Goal: Transaction & Acquisition: Purchase product/service

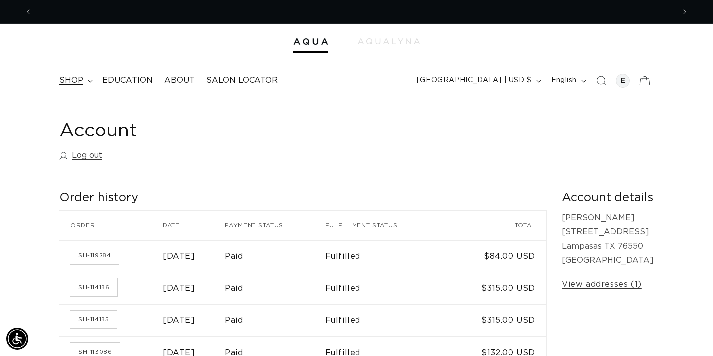
scroll to position [0, 1285]
click at [90, 78] on summary "shop" at bounding box center [74, 80] width 43 height 22
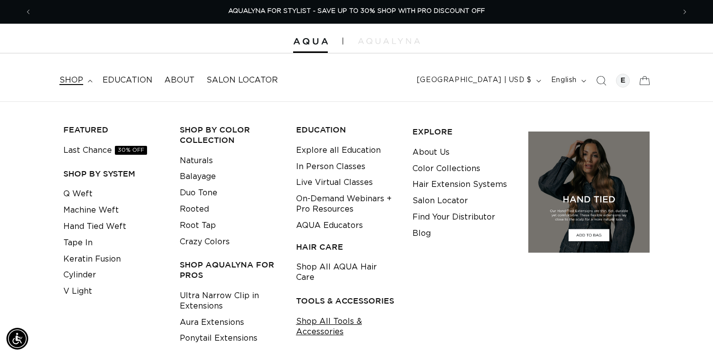
click at [340, 314] on link "Shop All Tools & Accessories" at bounding box center [346, 327] width 101 height 27
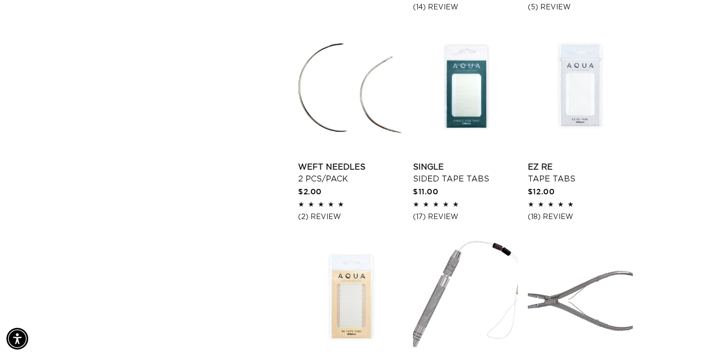
scroll to position [985, 0]
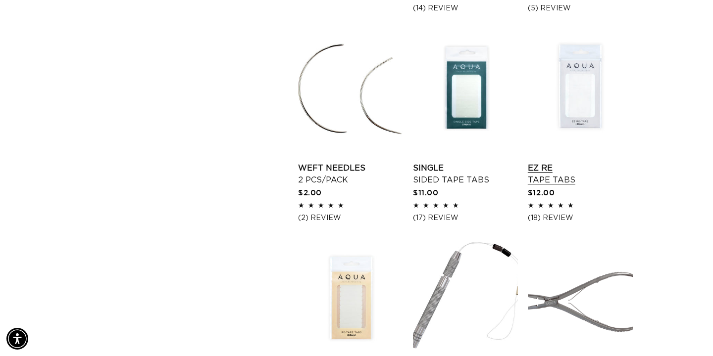
click at [536, 176] on link "EZ Re Tape Tabs" at bounding box center [579, 174] width 105 height 24
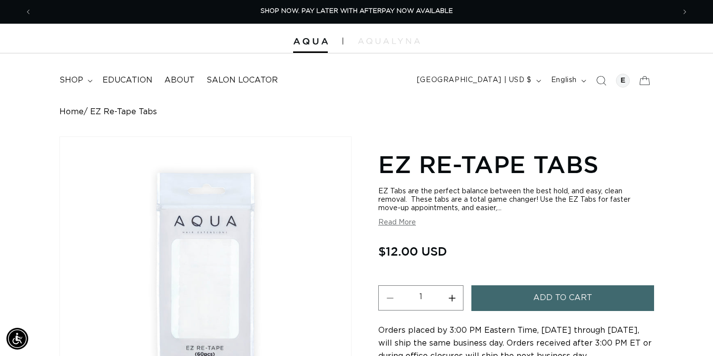
click at [452, 297] on button "Increase quantity for EZ Re-Tape Tabs" at bounding box center [451, 298] width 22 height 25
type input "2"
click at [504, 304] on button "Add to cart" at bounding box center [562, 298] width 183 height 25
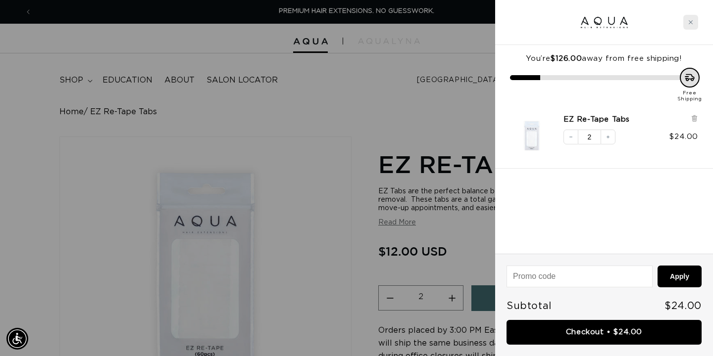
click at [694, 19] on div "Close cart" at bounding box center [690, 22] width 15 height 15
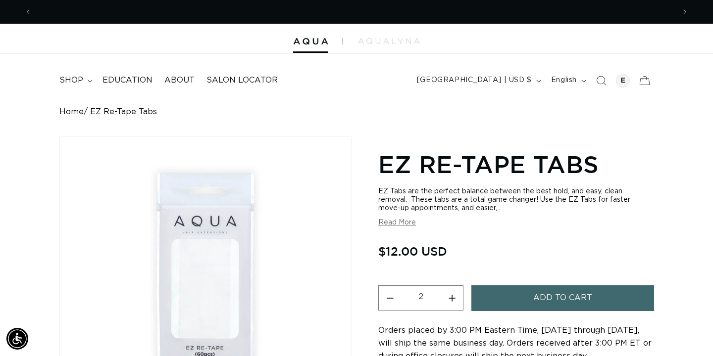
scroll to position [0, 642]
click at [368, 44] on img at bounding box center [389, 41] width 62 height 6
click at [28, 12] on icon "Previous announcement" at bounding box center [28, 11] width 3 height 5
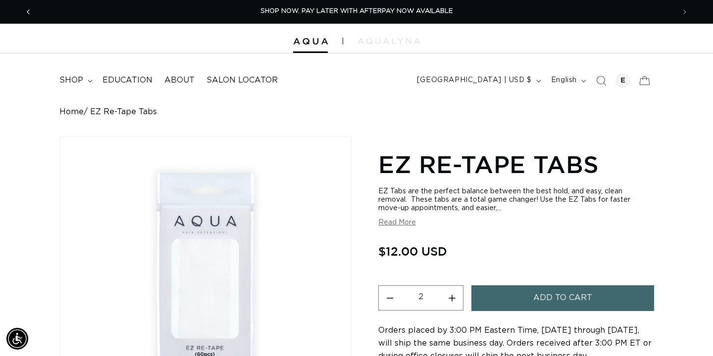
click at [28, 10] on icon "Previous announcement" at bounding box center [28, 11] width 3 height 5
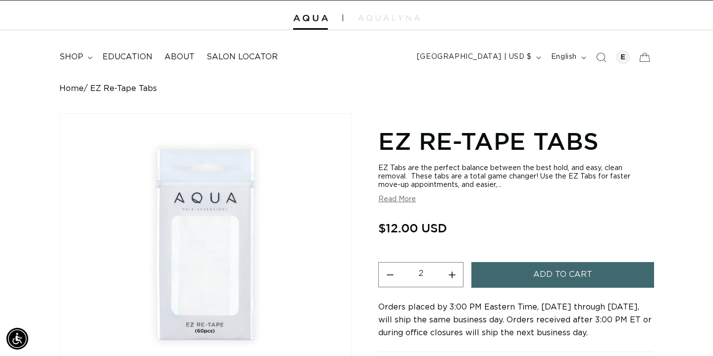
scroll to position [0, 0]
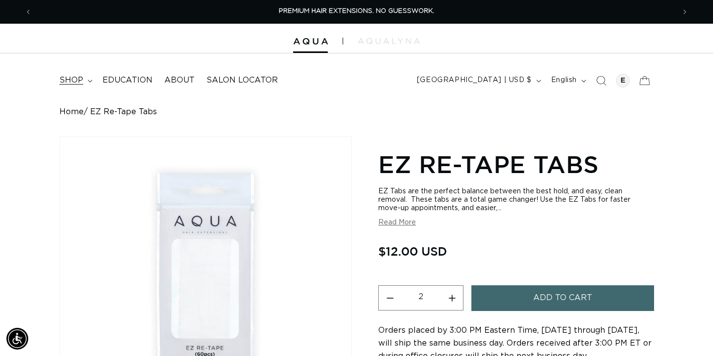
click at [85, 79] on summary "shop" at bounding box center [74, 80] width 43 height 22
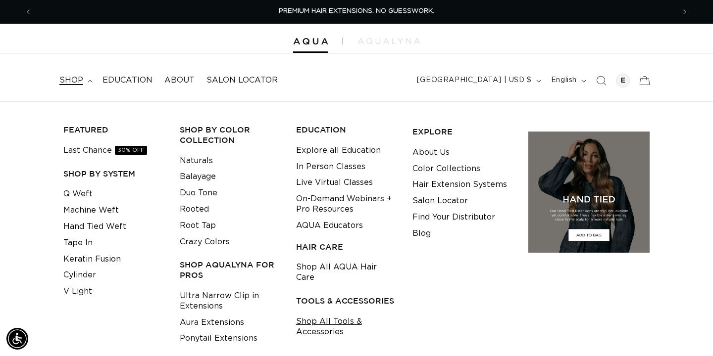
click at [312, 314] on link "Shop All Tools & Accessories" at bounding box center [346, 327] width 101 height 27
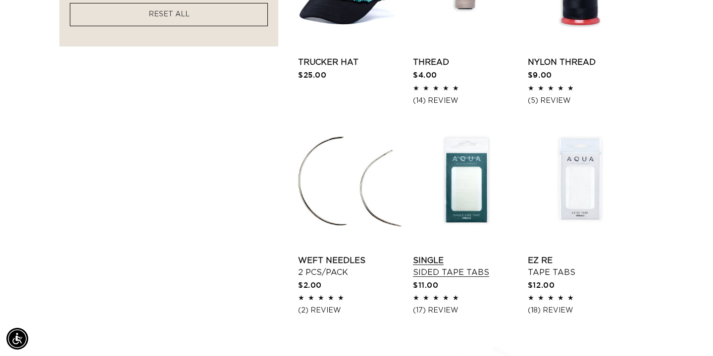
scroll to position [0, 1285]
click at [433, 265] on link "Single Sided Tape Tabs" at bounding box center [465, 267] width 105 height 24
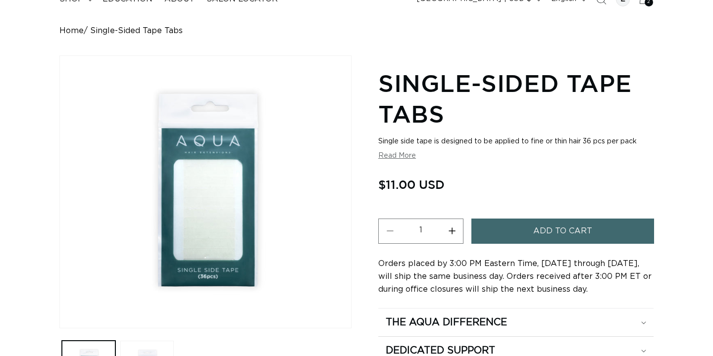
scroll to position [0, 642]
click at [455, 231] on button "Increase quantity for Single-Sided Tape Tabs" at bounding box center [451, 231] width 22 height 25
type input "2"
click at [515, 234] on button "Add to cart" at bounding box center [562, 231] width 183 height 25
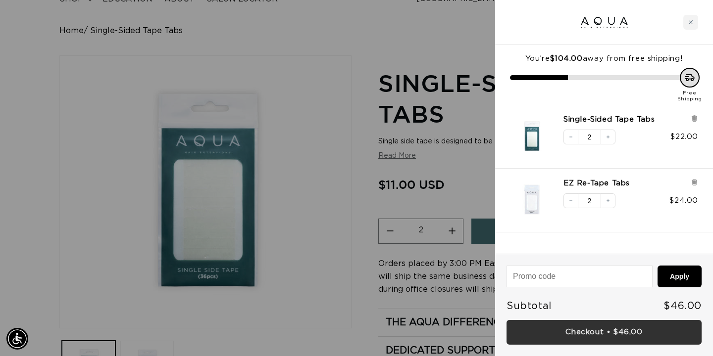
click at [554, 335] on link "Checkout • $46.00" at bounding box center [603, 332] width 195 height 25
